Goal: Navigation & Orientation: Find specific page/section

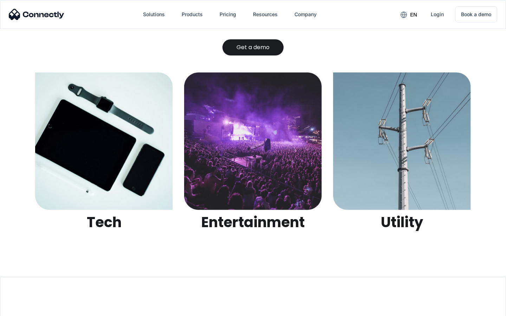
scroll to position [2218, 0]
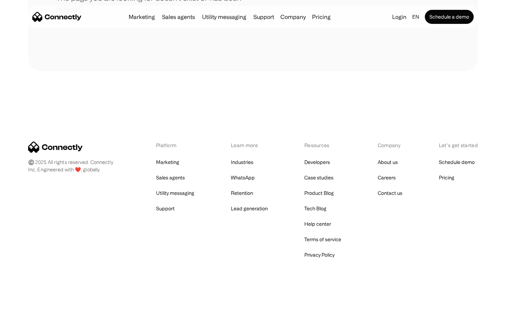
scroll to position [128, 0]
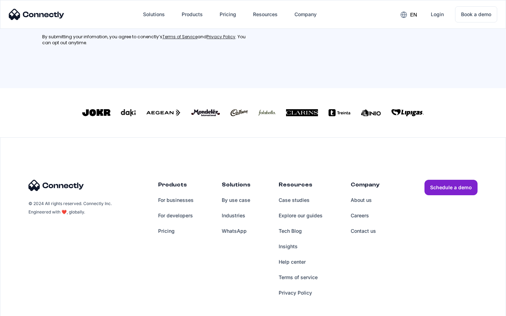
scroll to position [184, 0]
